Goal: Complete application form: Complete application form

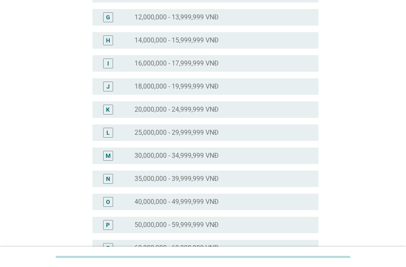
scroll to position [275, 0]
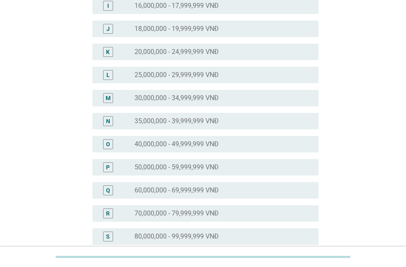
click at [192, 169] on label "50,000,000 - 59,999,999 VNĐ" at bounding box center [176, 167] width 84 height 8
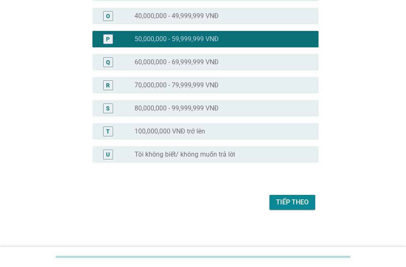
scroll to position [405, 0]
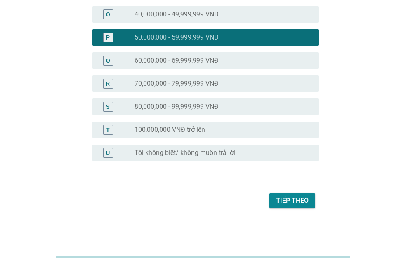
click at [277, 199] on div "Tiếp theo" at bounding box center [292, 201] width 33 height 10
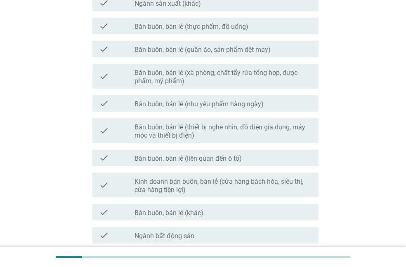
scroll to position [463, 0]
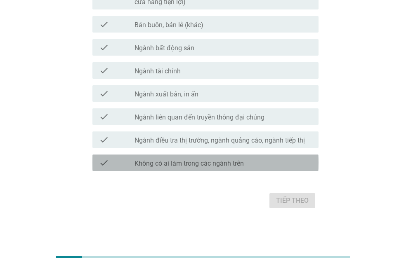
click at [180, 160] on label "Không có ai làm trong các ngành trên" at bounding box center [188, 164] width 109 height 8
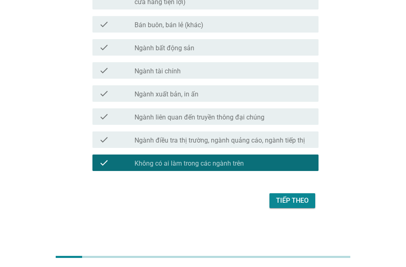
click at [287, 200] on div "Tiếp theo" at bounding box center [292, 201] width 33 height 10
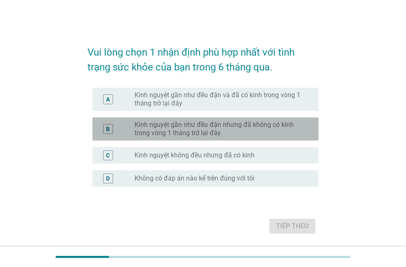
click at [184, 126] on label "Kinh nguyệt gần như đều đặn nhưng đã không có kinh trong vòng 1 tháng trở lại đ…" at bounding box center [219, 129] width 171 height 16
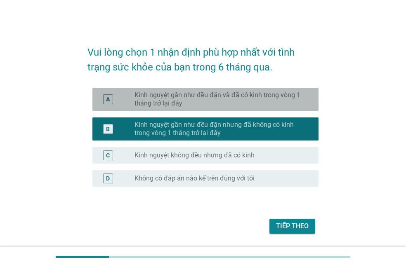
click at [223, 94] on label "Kinh nguyệt gần như đều đặn và đã có kinh trong vòng 1 tháng trở lại đây" at bounding box center [219, 99] width 171 height 16
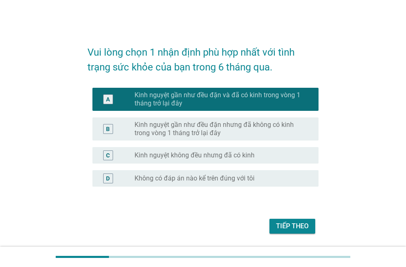
click at [297, 228] on div "Tiếp theo" at bounding box center [292, 226] width 33 height 10
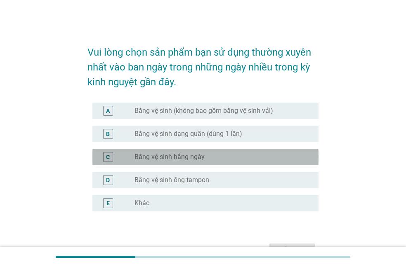
click at [182, 153] on label "Băng vệ sinh hằng ngày" at bounding box center [169, 157] width 70 height 8
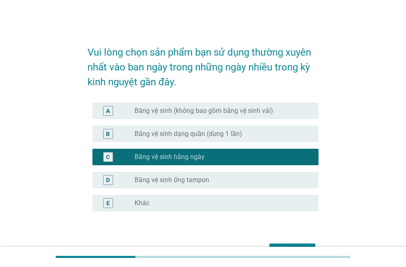
click at [190, 180] on label "Băng vệ sinh ống tampon" at bounding box center [171, 180] width 75 height 8
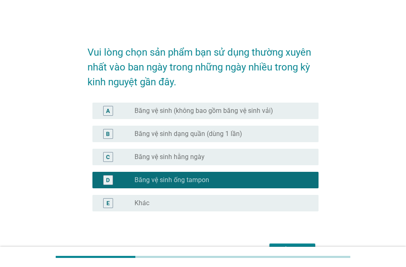
click at [199, 114] on label "Băng vệ sinh (không bao gồm băng vệ sinh vải)" at bounding box center [203, 111] width 138 height 8
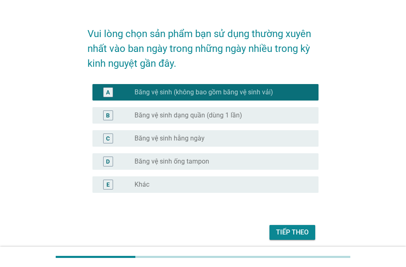
scroll to position [50, 0]
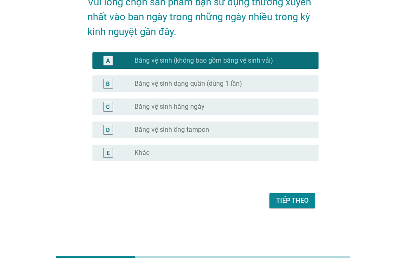
click at [283, 199] on div "Tiếp theo" at bounding box center [292, 201] width 33 height 10
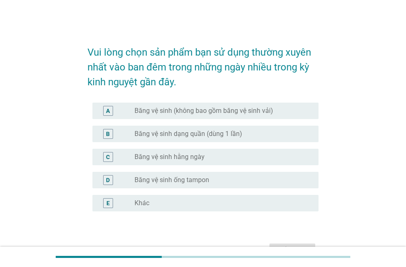
click at [219, 110] on label "Băng vệ sinh (không bao gồm băng vệ sinh vải)" at bounding box center [203, 111] width 138 height 8
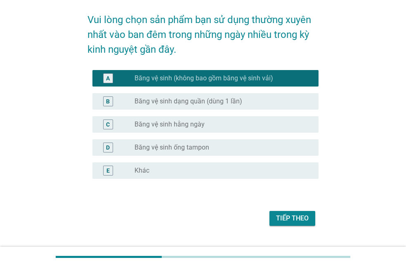
scroll to position [50, 0]
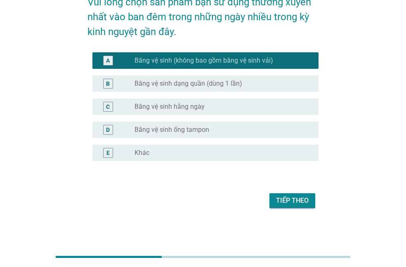
click at [293, 192] on div "Tiếp theo" at bounding box center [202, 201] width 231 height 20
click at [294, 210] on div "Tiếp theo" at bounding box center [202, 201] width 231 height 20
click at [295, 204] on div "Tiếp theo" at bounding box center [292, 201] width 33 height 10
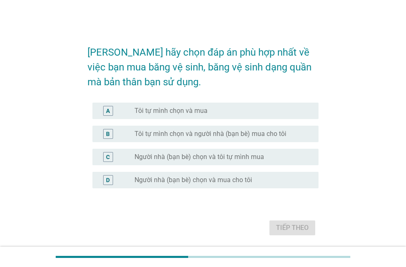
click at [169, 111] on label "Tôi tự mình chọn và mua" at bounding box center [170, 111] width 73 height 8
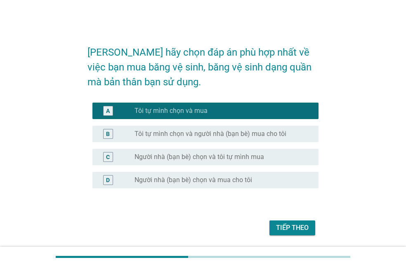
click at [285, 227] on div "Tiếp theo" at bounding box center [292, 228] width 33 height 10
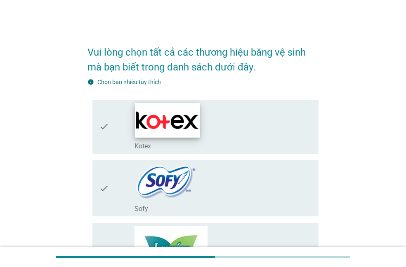
click at [176, 124] on img at bounding box center [167, 120] width 65 height 34
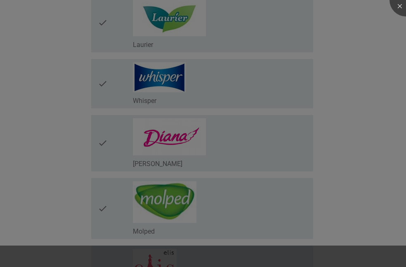
scroll to position [275, 0]
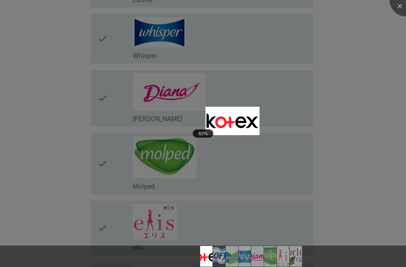
click at [365, 169] on div at bounding box center [203, 133] width 406 height 267
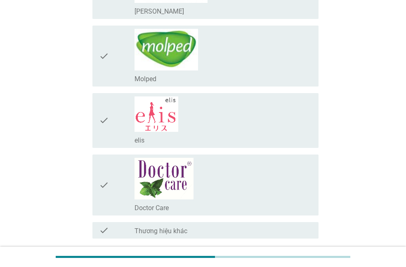
scroll to position [450, 0]
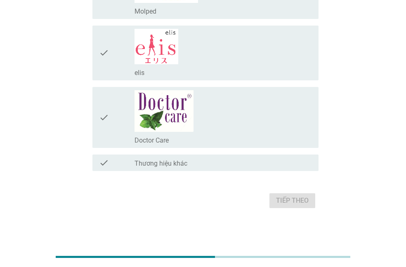
click at [301, 202] on div "Tiếp theo" at bounding box center [202, 201] width 231 height 20
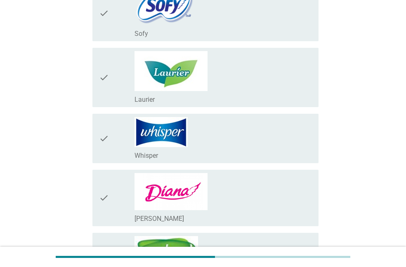
scroll to position [0, 0]
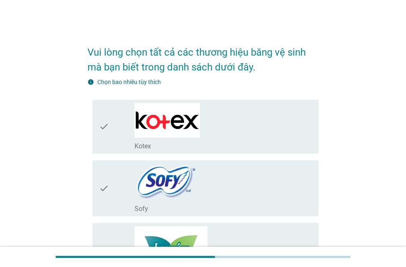
click at [103, 134] on icon "check" at bounding box center [104, 126] width 10 height 47
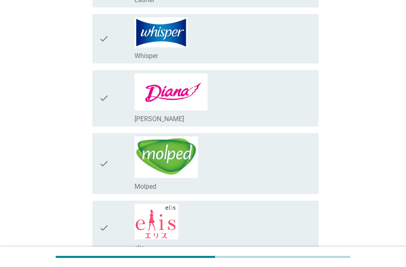
click at [103, 105] on icon "check" at bounding box center [104, 98] width 10 height 50
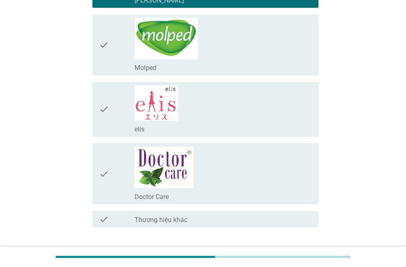
scroll to position [450, 0]
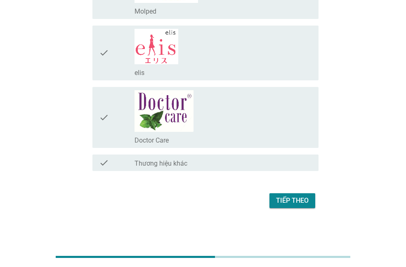
click at [294, 195] on button "Tiếp theo" at bounding box center [292, 200] width 46 height 15
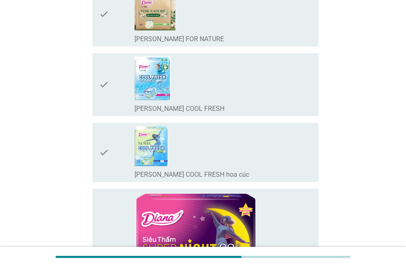
scroll to position [0, 0]
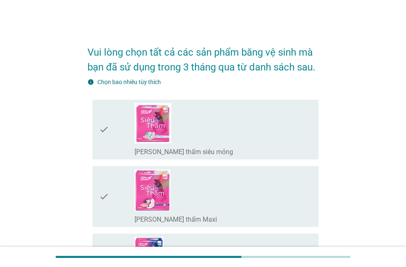
click at [92, 204] on div "check check_box_outline_blank [PERSON_NAME] thấm Maxi" at bounding box center [205, 196] width 226 height 61
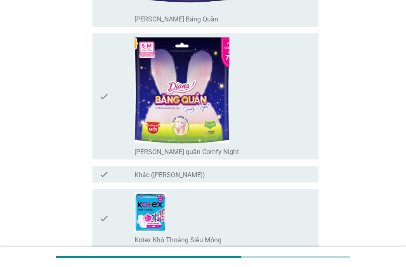
scroll to position [1374, 0]
